Goal: Browse casually: Explore the website without a specific task or goal

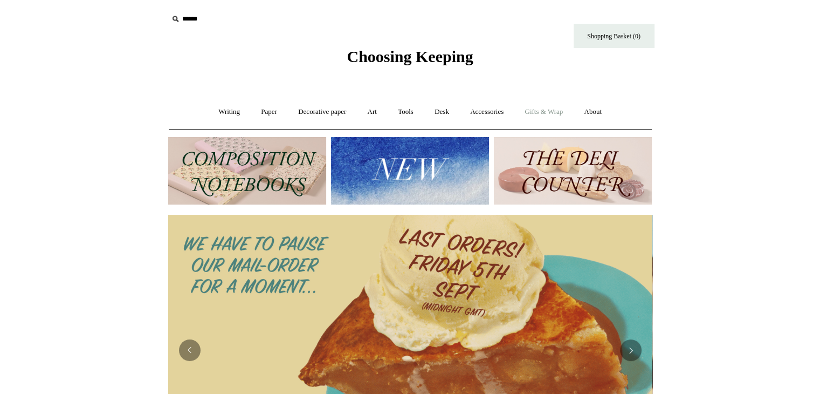
click at [547, 111] on link "Gifts & Wrap +" at bounding box center [544, 112] width 58 height 29
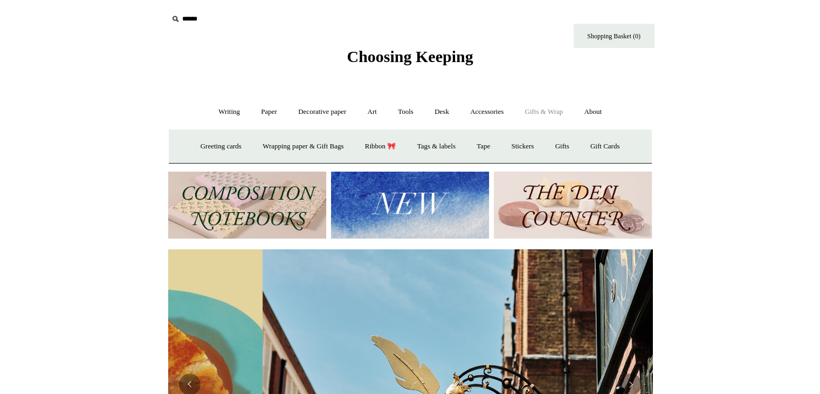
scroll to position [0, 484]
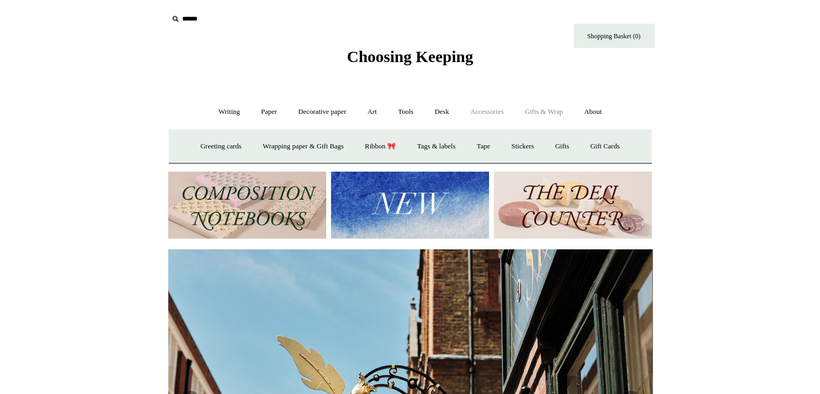
click at [493, 112] on link "Accessories +" at bounding box center [486, 112] width 53 height 29
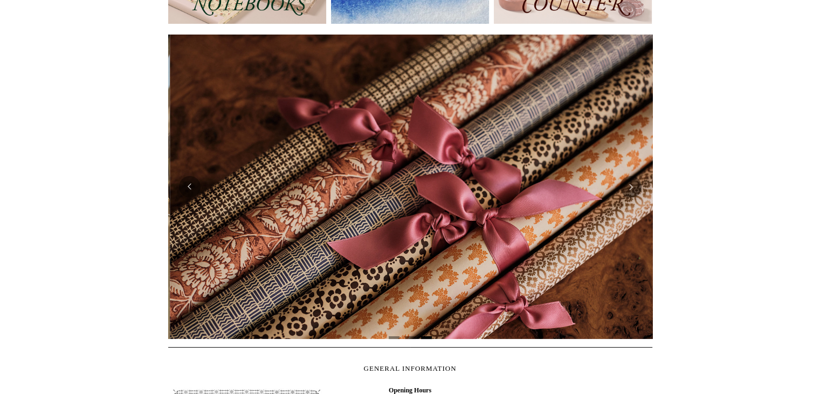
scroll to position [0, 968]
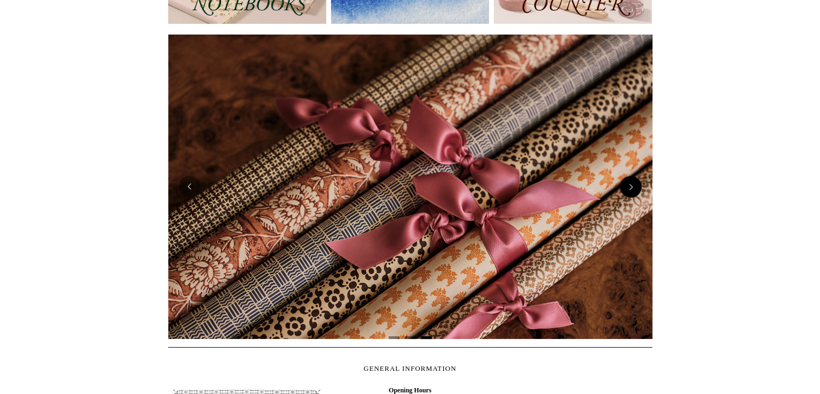
click at [626, 190] on button "Next" at bounding box center [631, 187] width 22 height 22
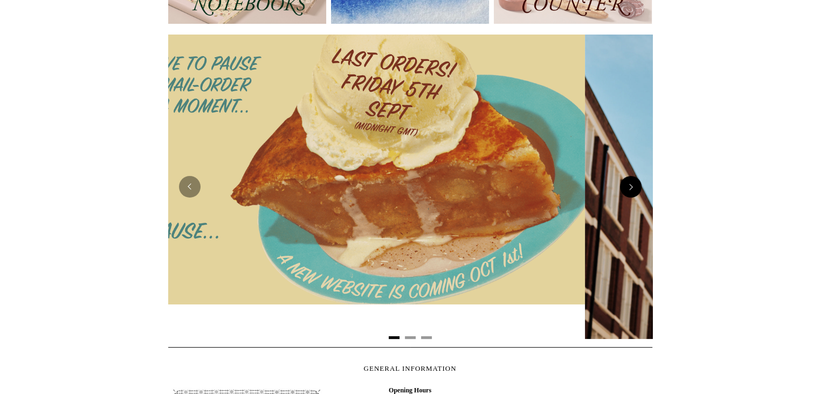
scroll to position [0, 0]
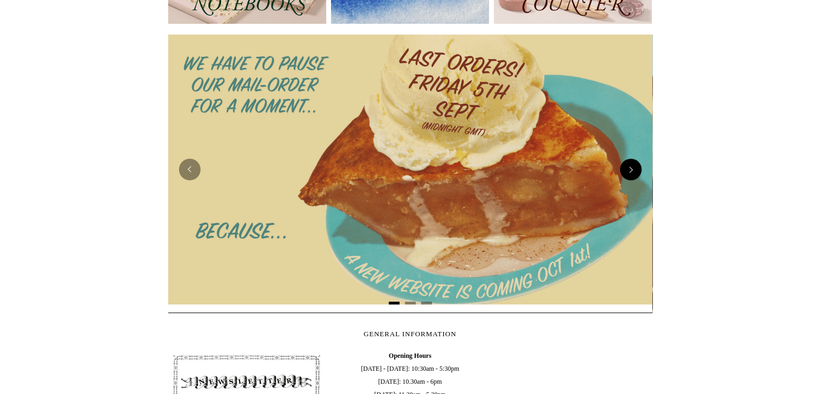
click at [626, 190] on img at bounding box center [410, 169] width 484 height 270
click at [632, 168] on button "Next" at bounding box center [631, 169] width 22 height 22
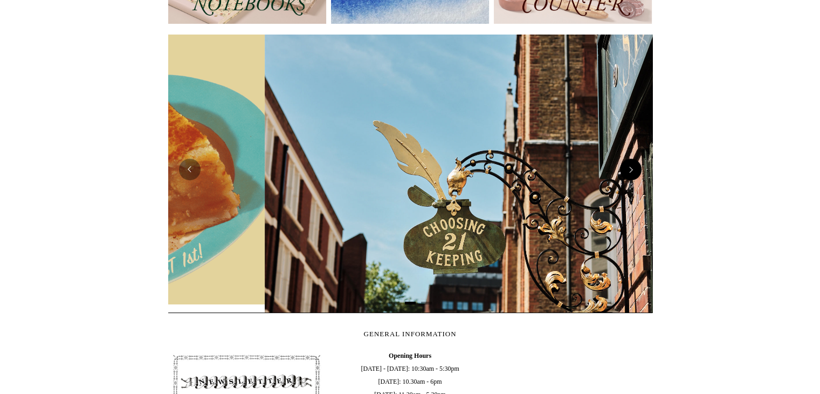
scroll to position [0, 484]
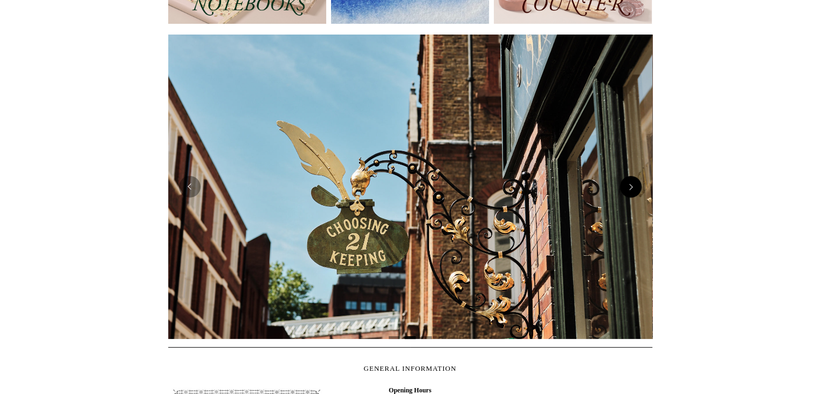
click at [633, 182] on button "Next" at bounding box center [631, 187] width 22 height 22
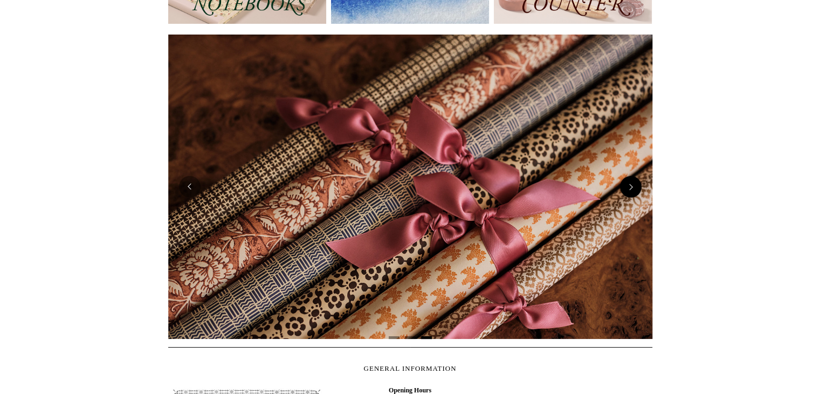
click at [633, 182] on button "Next" at bounding box center [631, 187] width 22 height 22
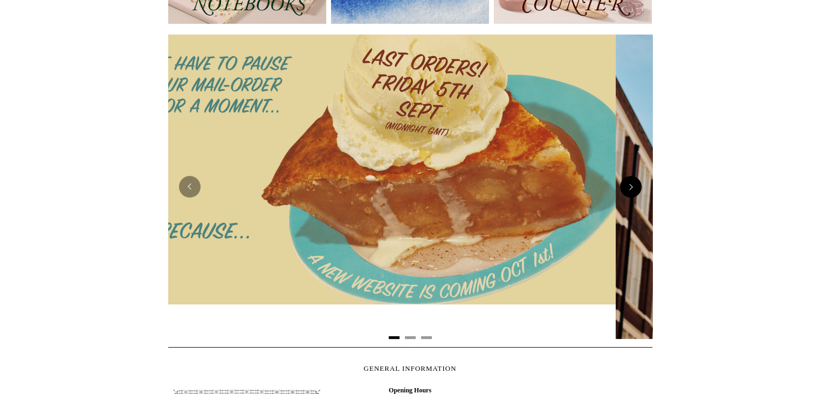
scroll to position [0, 0]
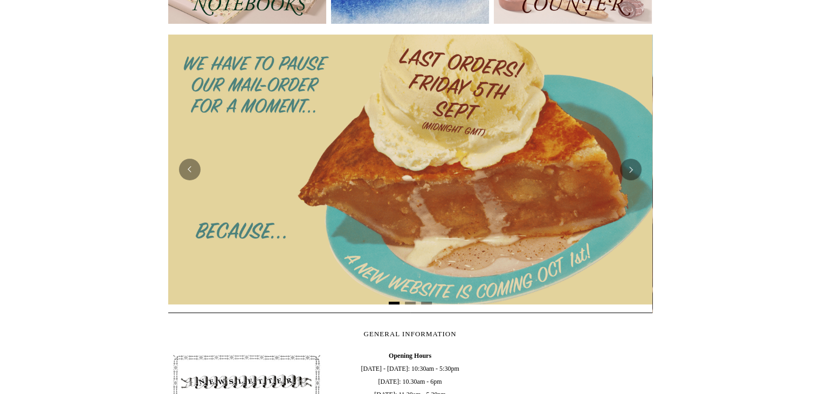
click at [385, 209] on img at bounding box center [410, 169] width 484 height 270
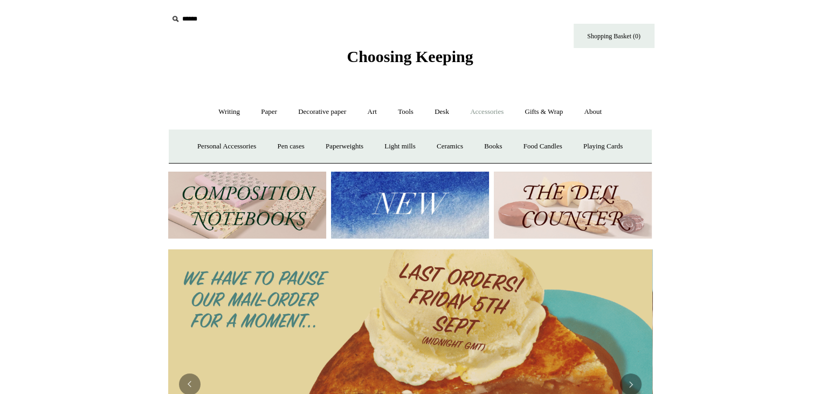
click at [432, 201] on img at bounding box center [410, 204] width 158 height 67
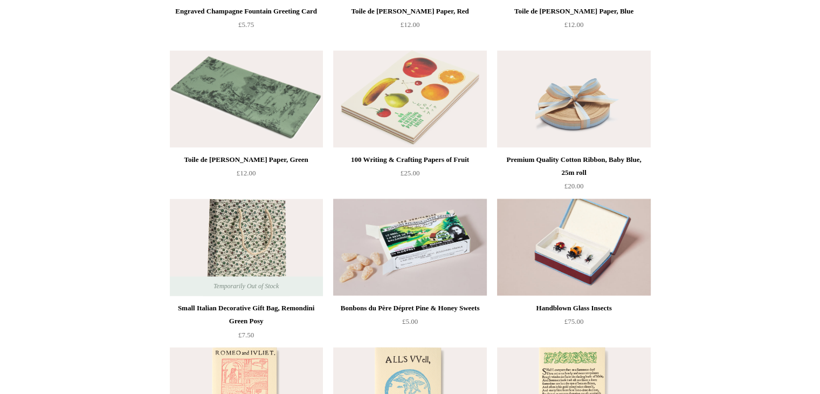
scroll to position [1376, 0]
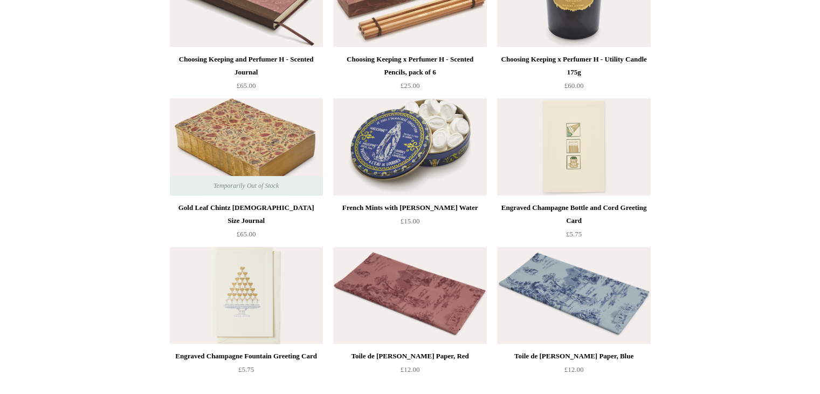
click at [233, 139] on img at bounding box center [246, 146] width 153 height 97
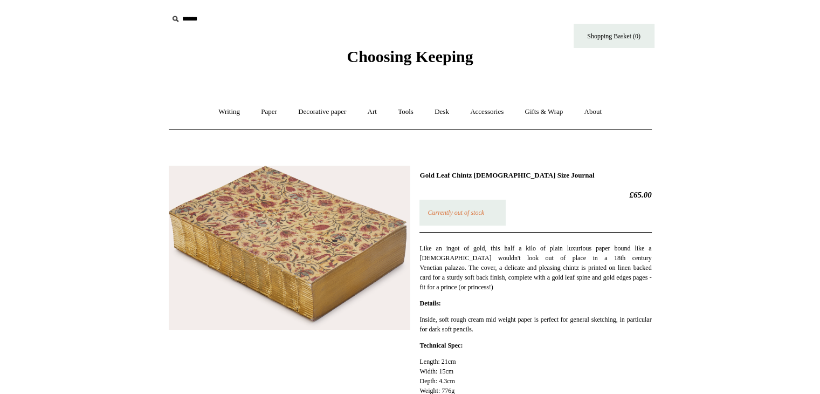
click at [345, 215] on img at bounding box center [289, 247] width 241 height 164
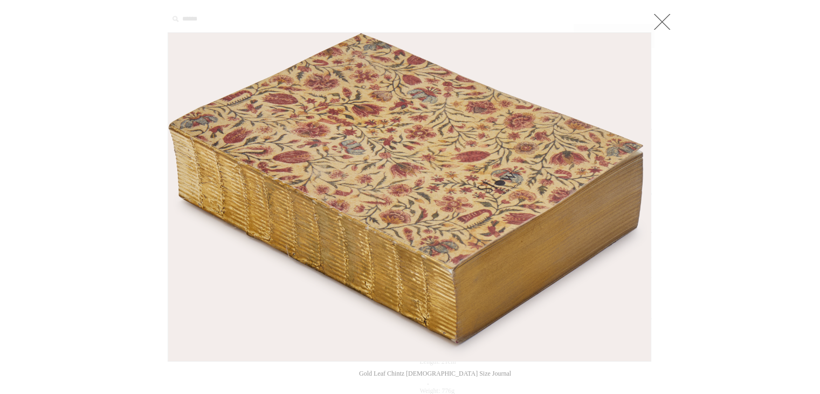
click at [662, 19] on link at bounding box center [662, 22] width 22 height 22
